Goal: Task Accomplishment & Management: Manage account settings

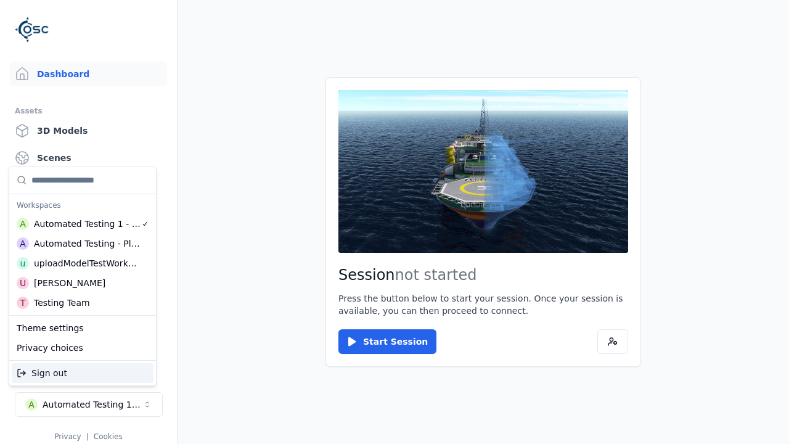
click at [83, 244] on div "Automated Testing - Playwright" at bounding box center [87, 243] width 107 height 12
click at [395, 222] on html "Support Dashboard Assets 3D Models Scenes Datasets Recordings Support Documenta…" at bounding box center [394, 222] width 789 height 444
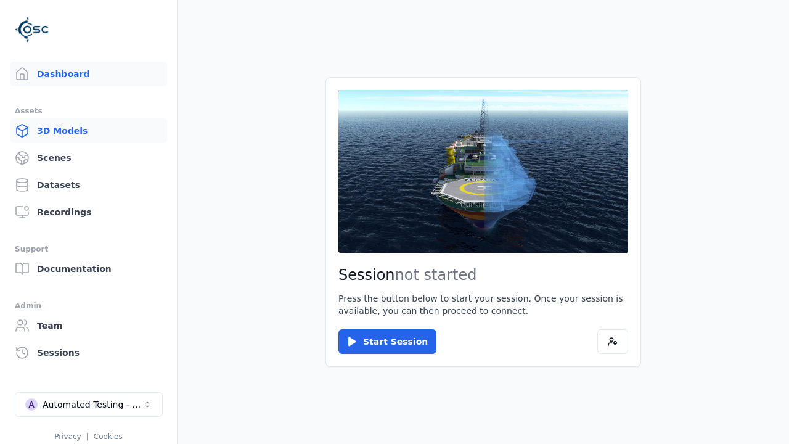
click at [88, 131] on link "3D Models" at bounding box center [88, 130] width 157 height 25
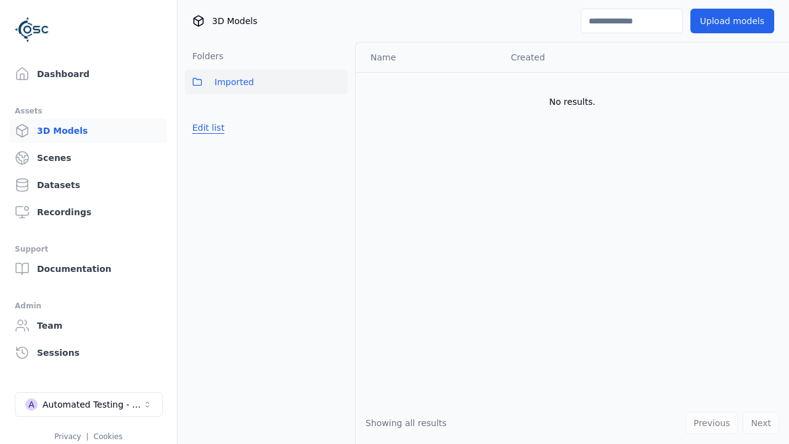
click at [206, 128] on button "Edit list" at bounding box center [208, 128] width 47 height 22
click at [217, 128] on link "Create folder" at bounding box center [220, 127] width 57 height 12
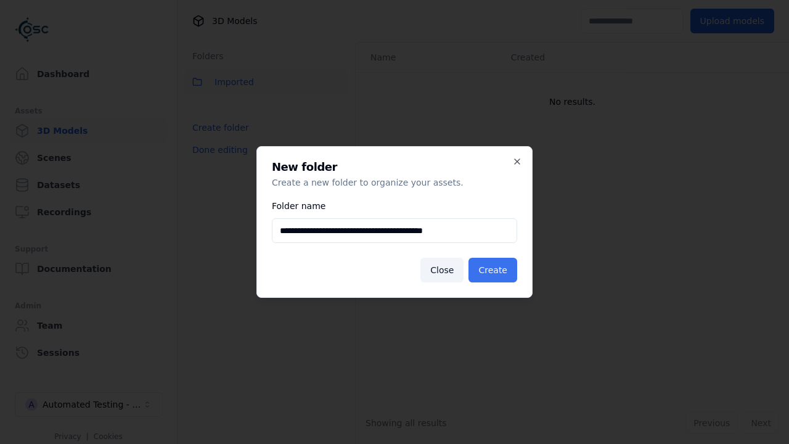
type input "**********"
click at [495, 270] on button "Create" at bounding box center [493, 270] width 49 height 25
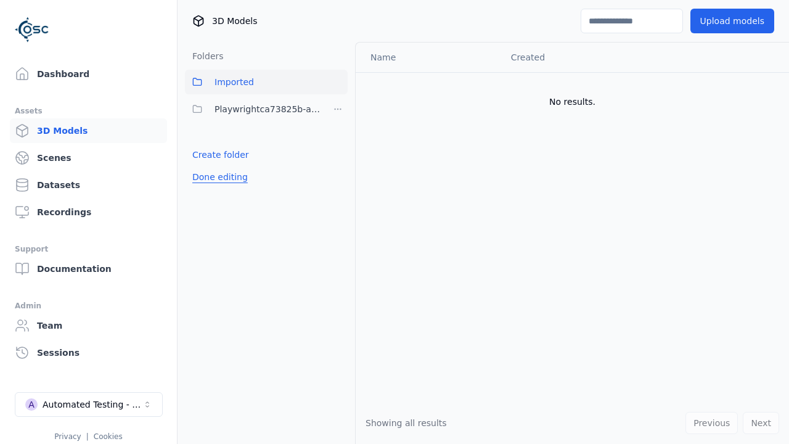
click at [216, 177] on button "Done editing" at bounding box center [220, 177] width 70 height 22
click at [206, 155] on button "Edit list" at bounding box center [208, 155] width 47 height 22
click at [338, 109] on html "Support Dashboard Assets 3D Models Scenes Datasets Recordings Support Documenta…" at bounding box center [394, 222] width 789 height 444
click at [337, 154] on div "Rename" at bounding box center [341, 154] width 83 height 20
